Goal: Find specific page/section: Find specific page/section

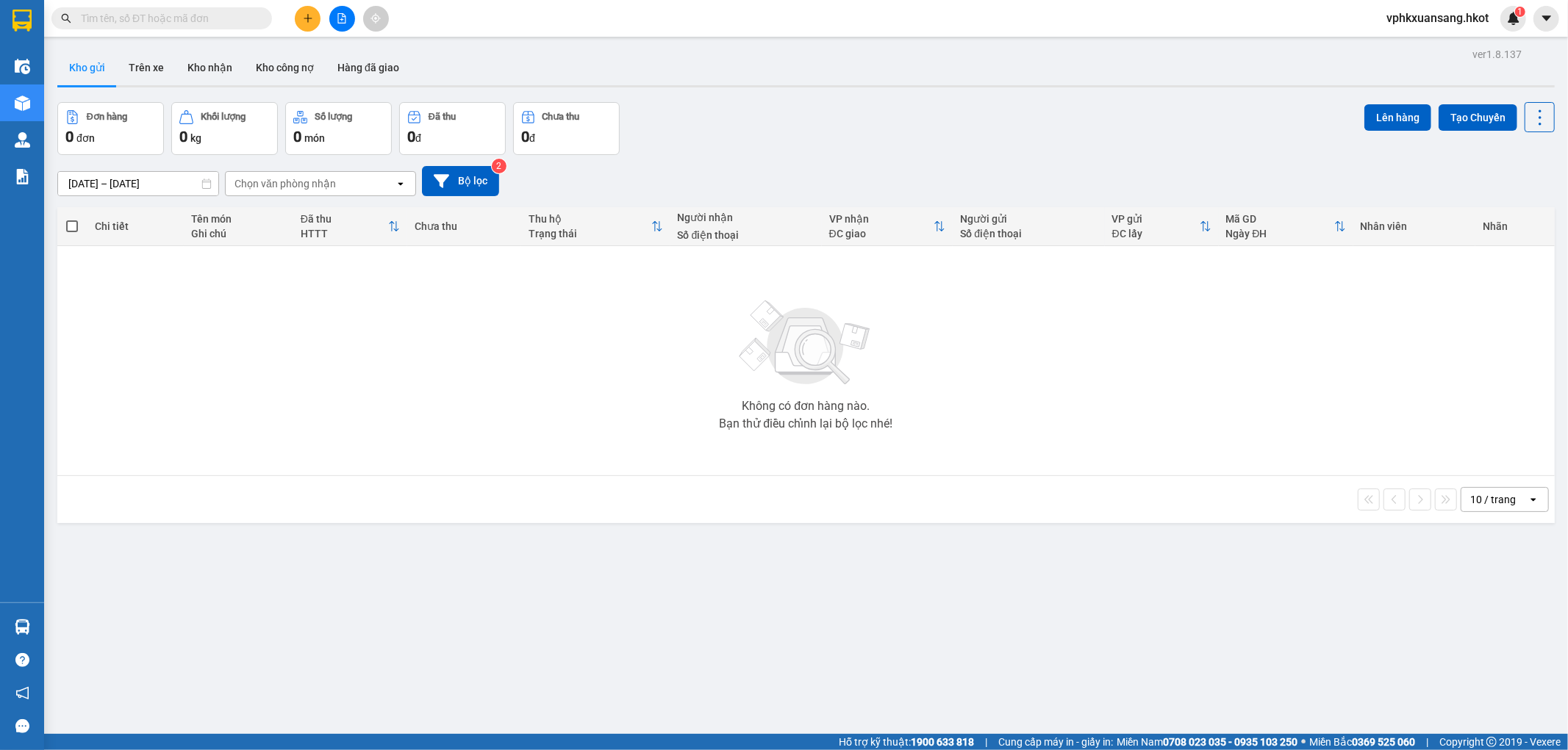
click at [365, 183] on div "Chọn văn phòng nhận" at bounding box center [309, 183] width 169 height 23
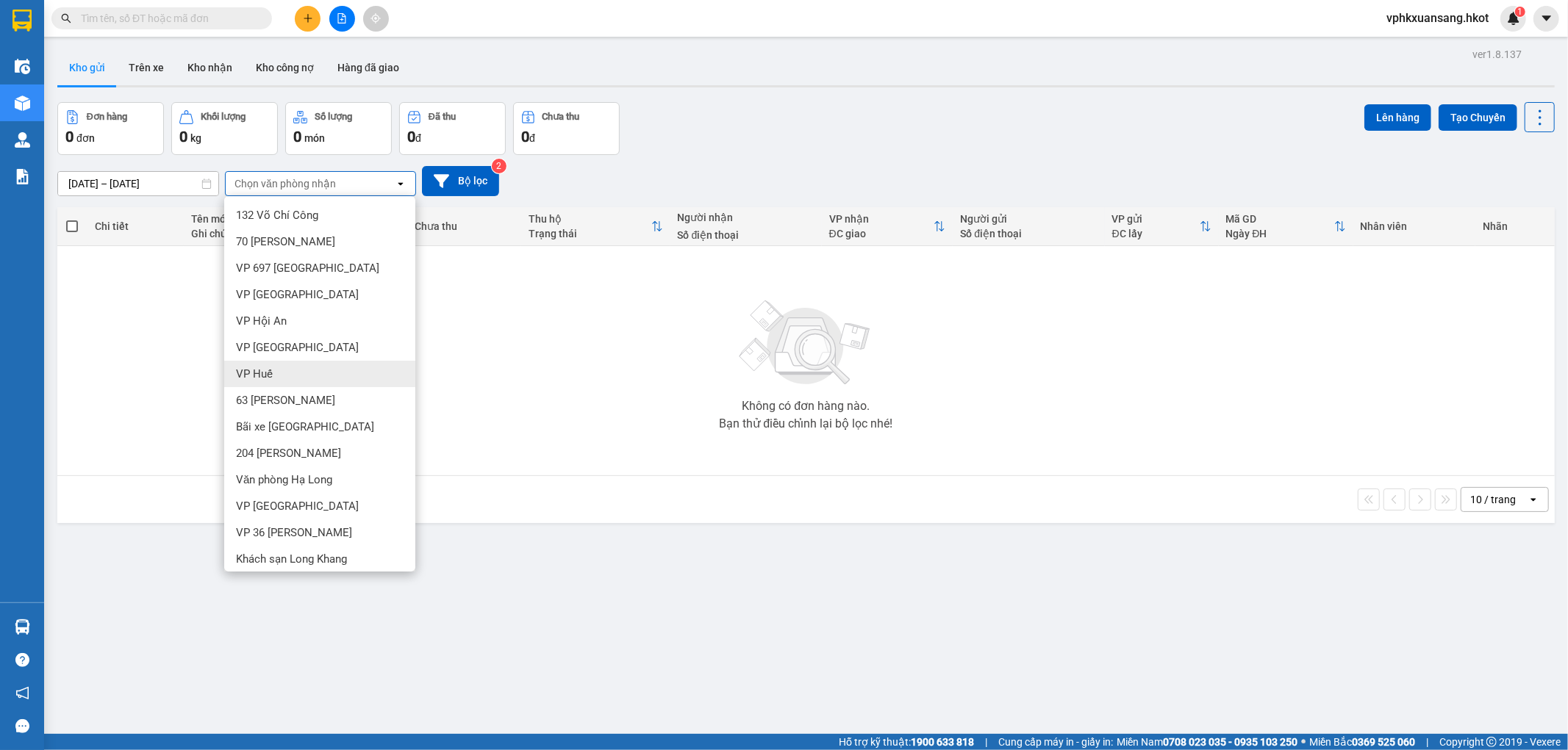
click at [284, 377] on div "VP Huế" at bounding box center [320, 374] width 191 height 27
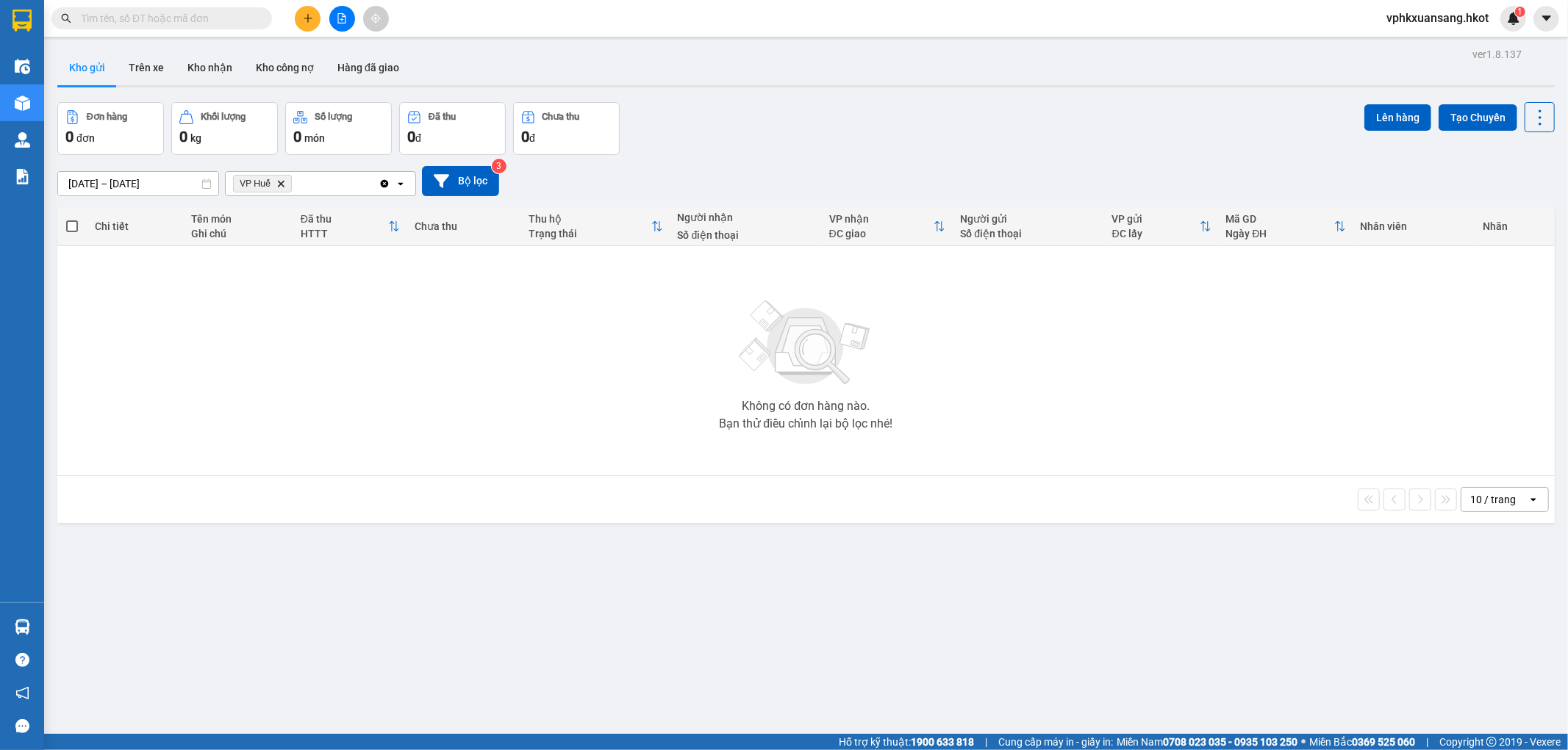
click at [282, 190] on span "VP Huế Delete" at bounding box center [262, 184] width 59 height 18
click at [284, 185] on icon "Delete" at bounding box center [280, 183] width 9 height 9
click at [154, 73] on button "Trên xe" at bounding box center [146, 68] width 59 height 36
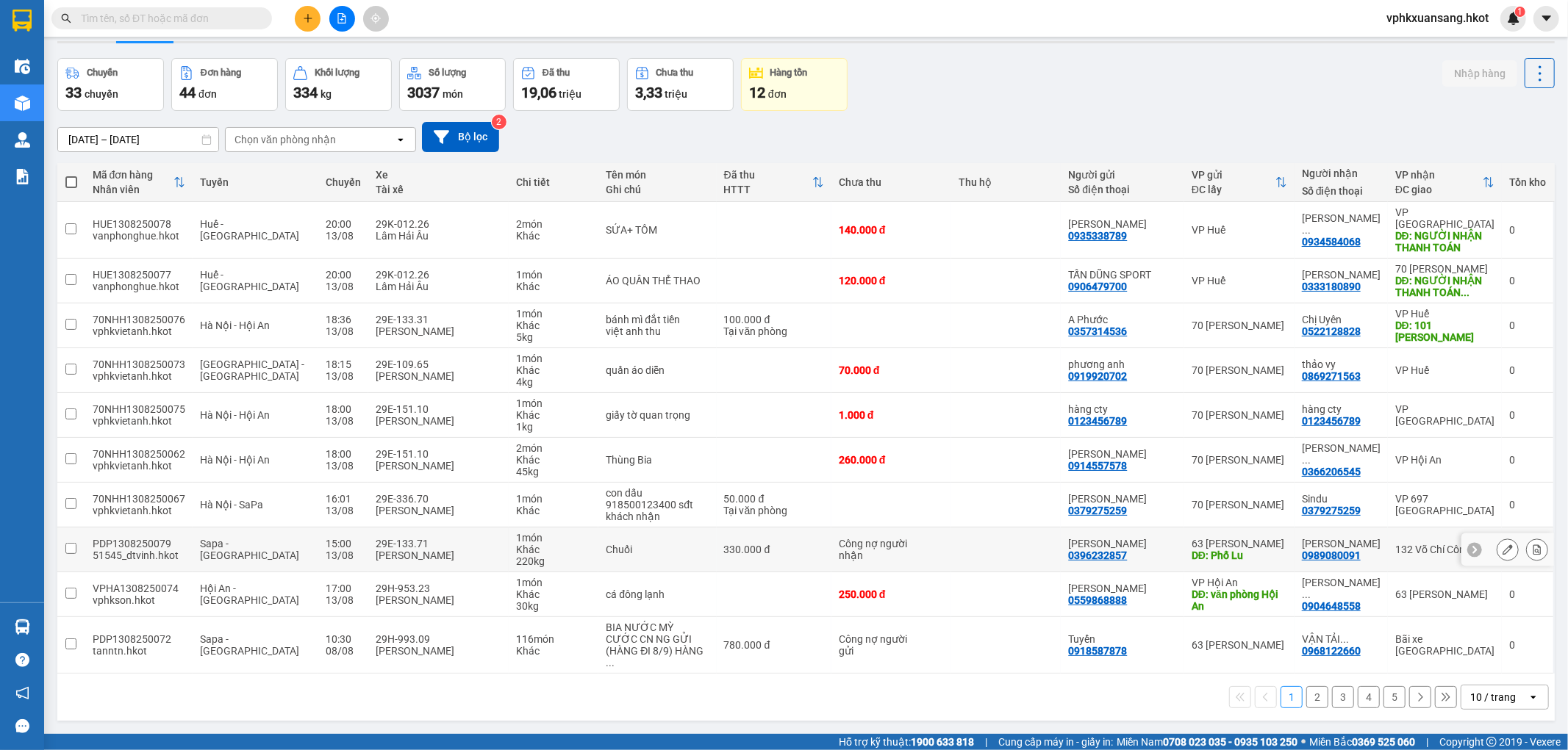
scroll to position [68, 0]
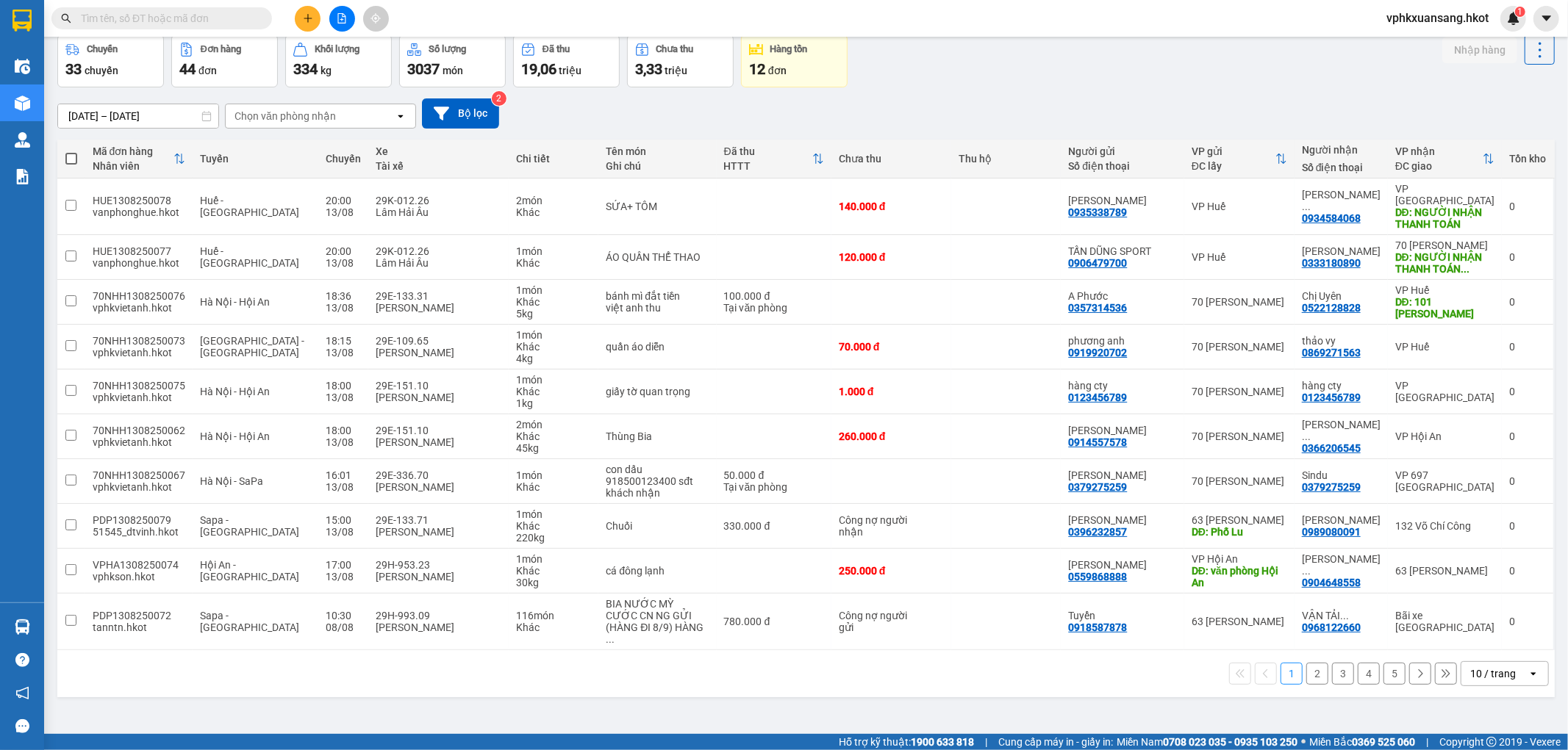
click at [1309, 664] on button "2" at bounding box center [1317, 673] width 22 height 22
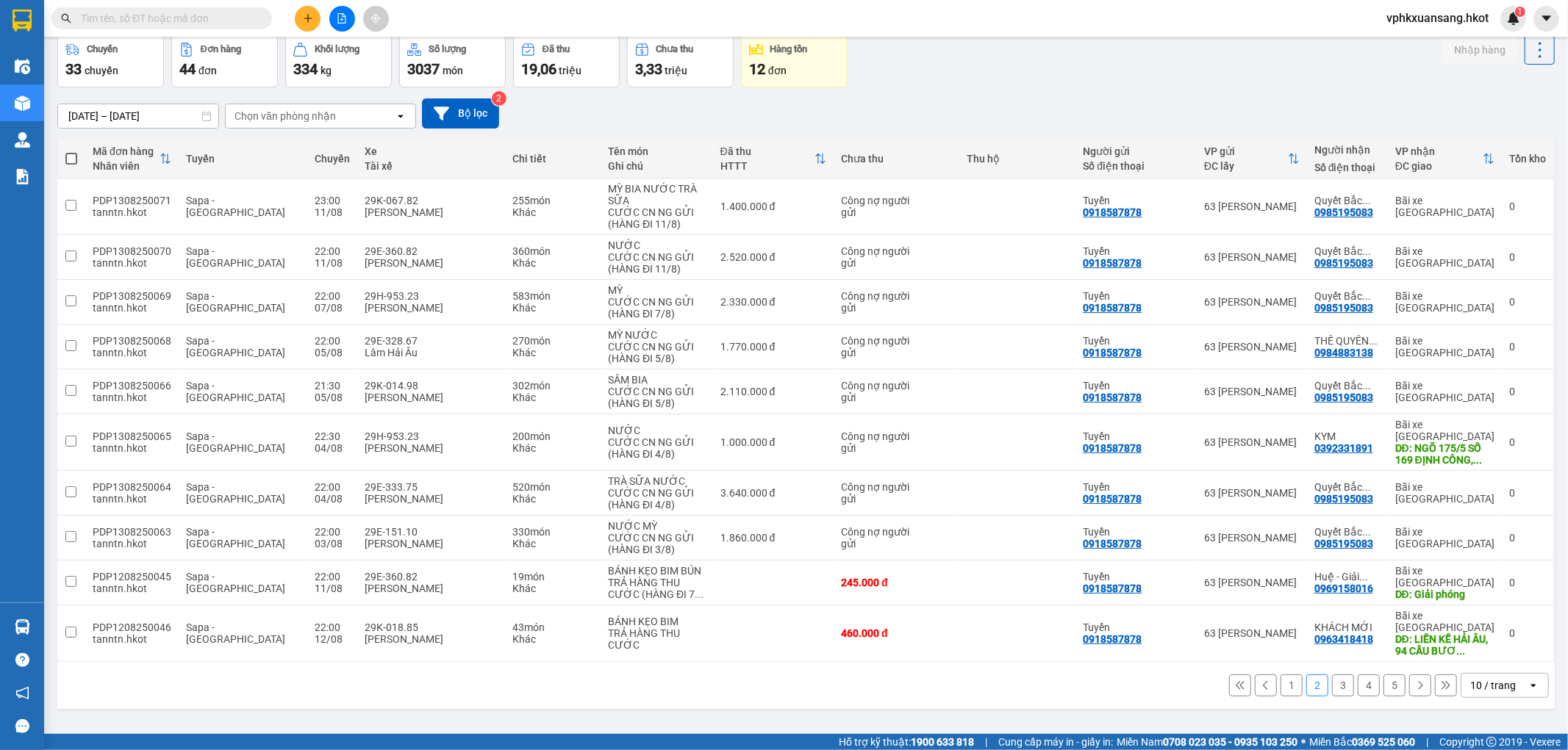
click at [1332, 674] on button "3" at bounding box center [1343, 685] width 22 height 22
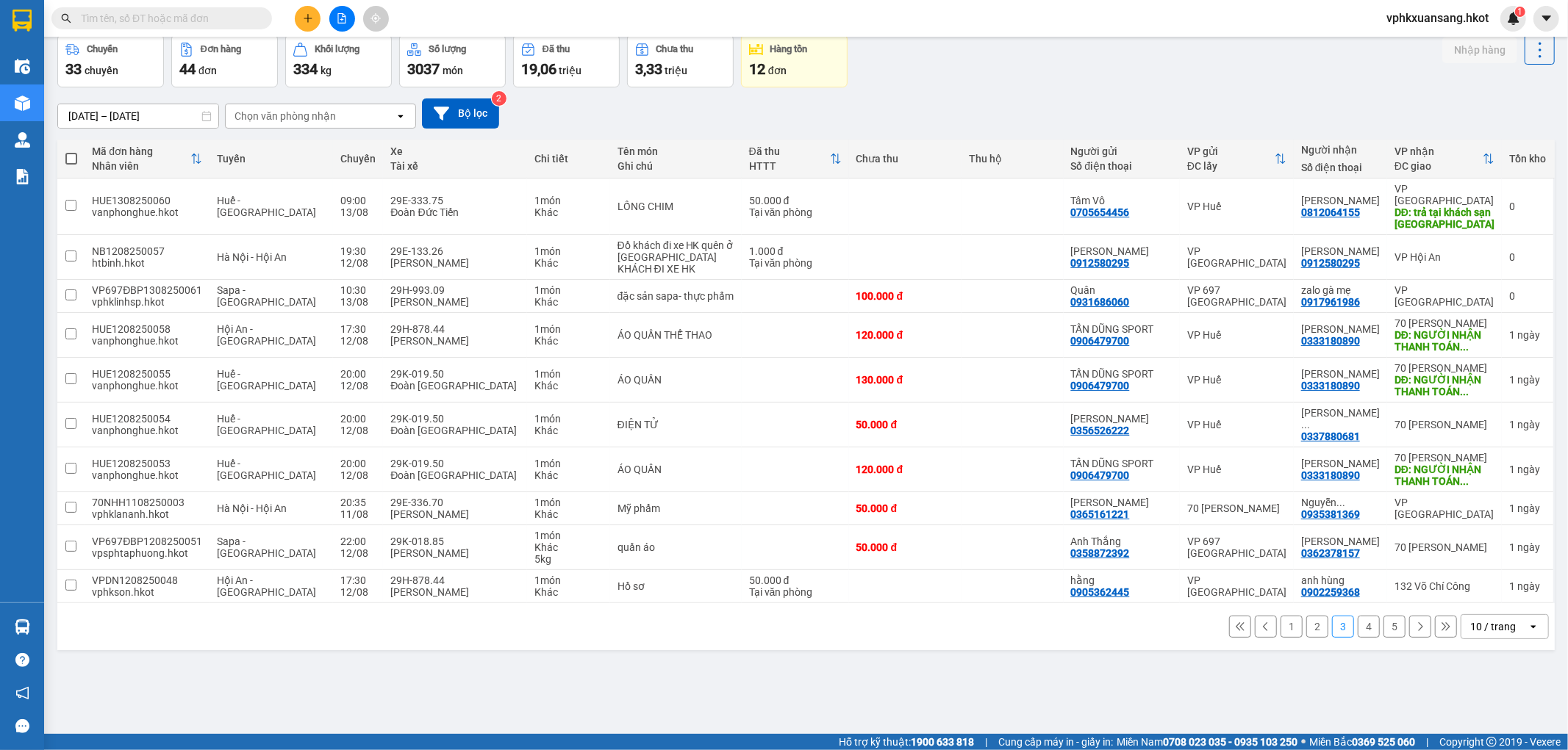
click at [1363, 638] on button "4" at bounding box center [1368, 626] width 22 height 22
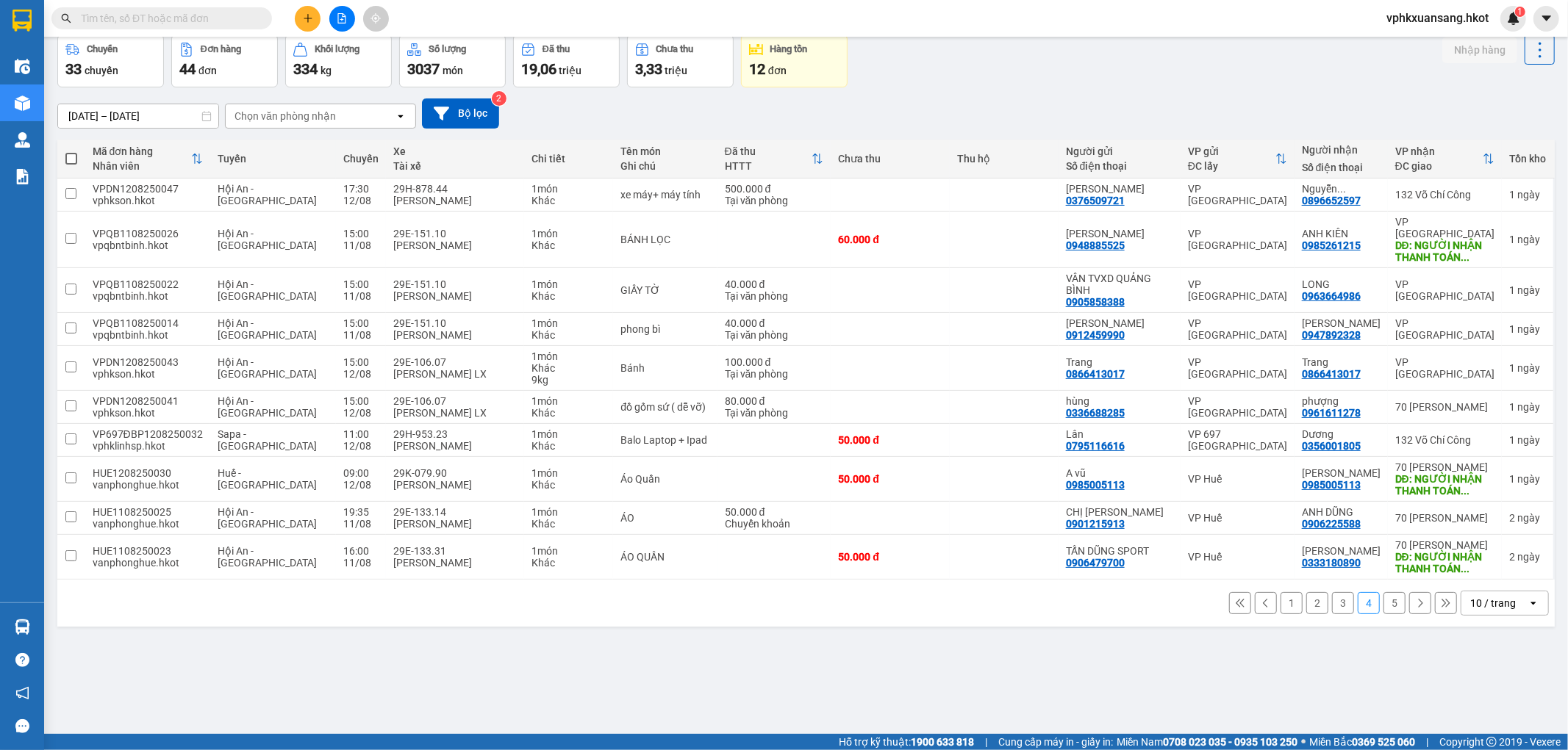
click at [1390, 612] on button "5" at bounding box center [1394, 602] width 22 height 22
